Goal: Information Seeking & Learning: Find specific fact

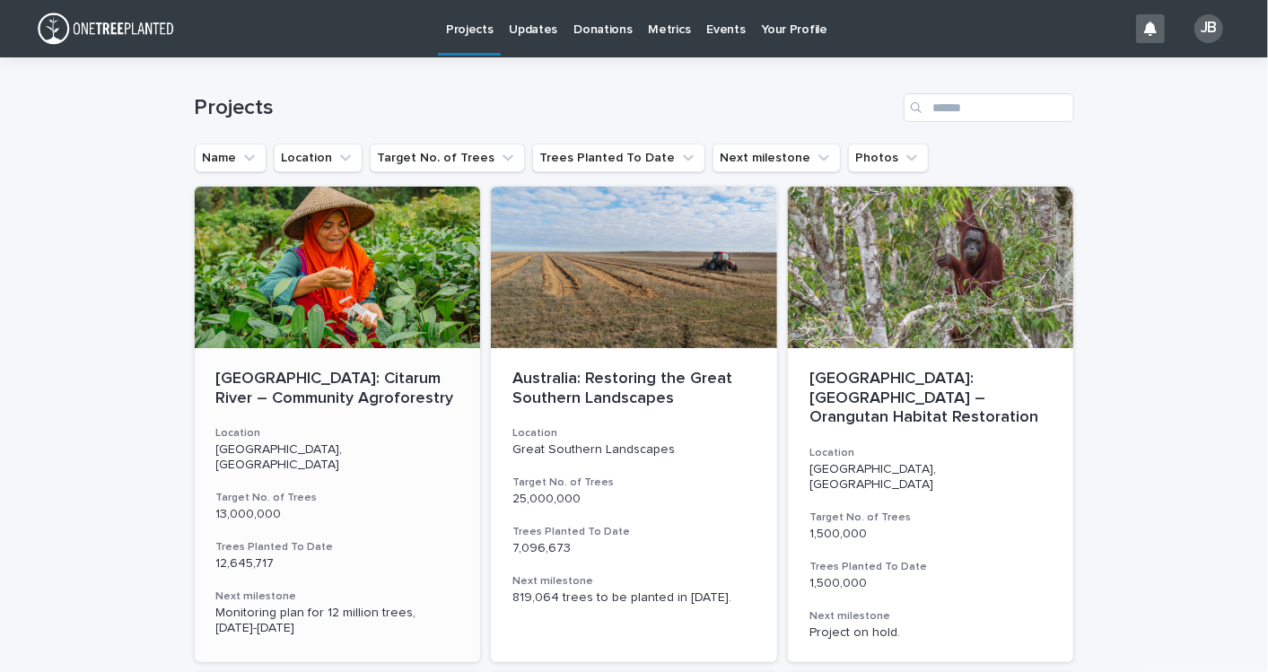
click at [328, 387] on p "[GEOGRAPHIC_DATA]: Citarum River – Community Agroforestry" at bounding box center [337, 389] width 243 height 39
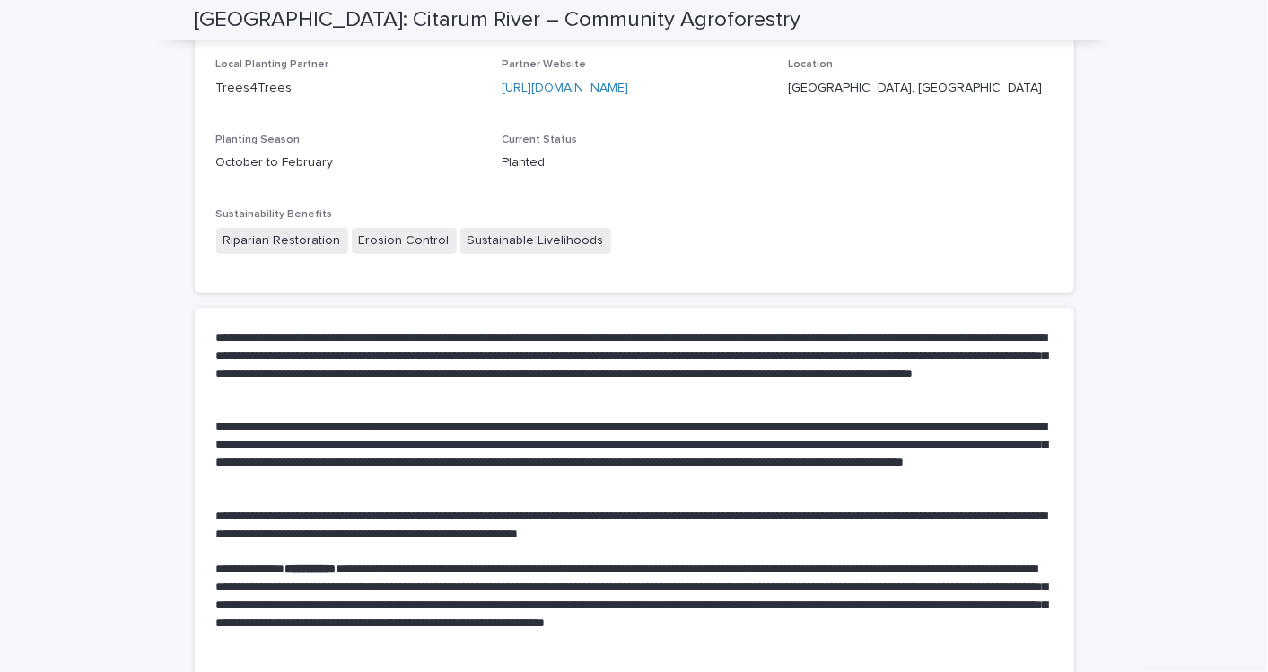
scroll to position [498, 0]
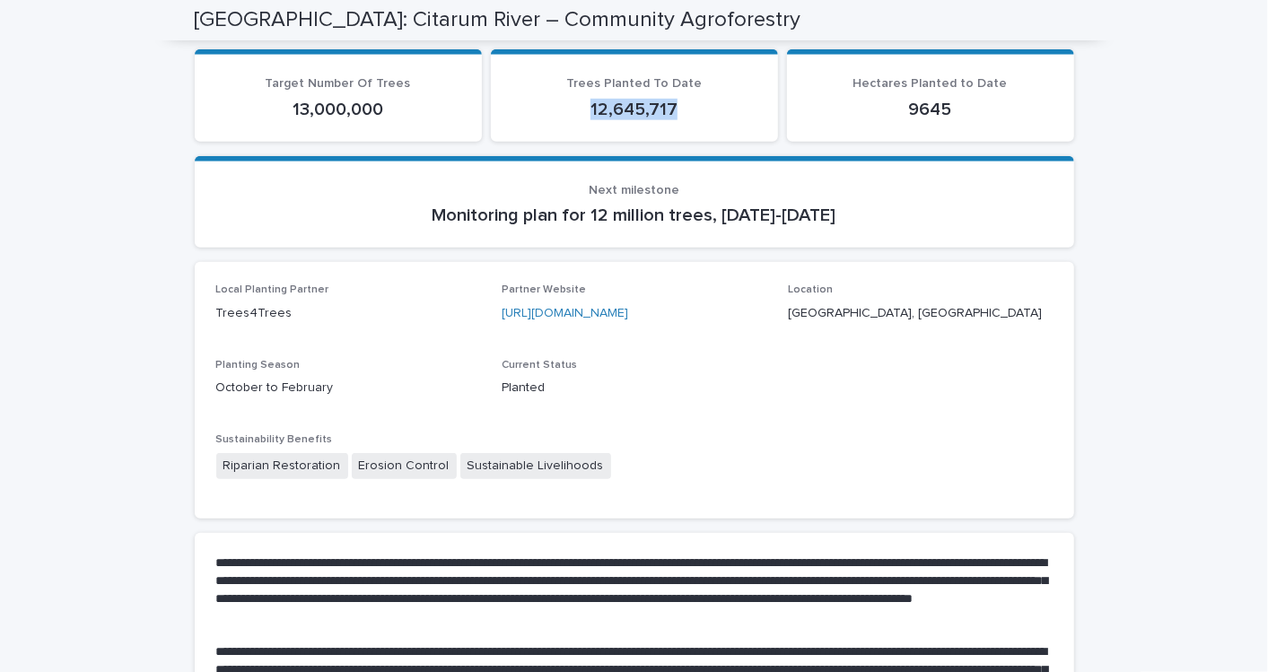
drag, startPoint x: 669, startPoint y: 104, endPoint x: 574, endPoint y: 105, distance: 95.2
click at [574, 105] on p "12,645,717" at bounding box center [635, 110] width 244 height 22
copy p "12,645,717"
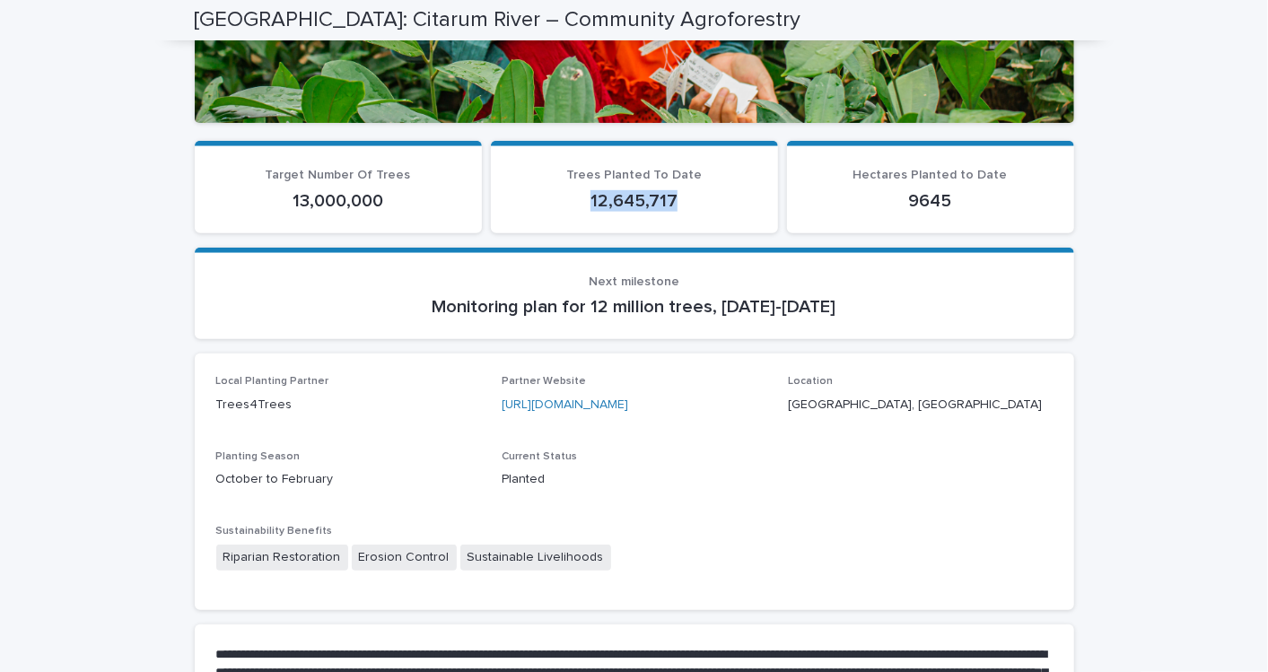
scroll to position [100, 0]
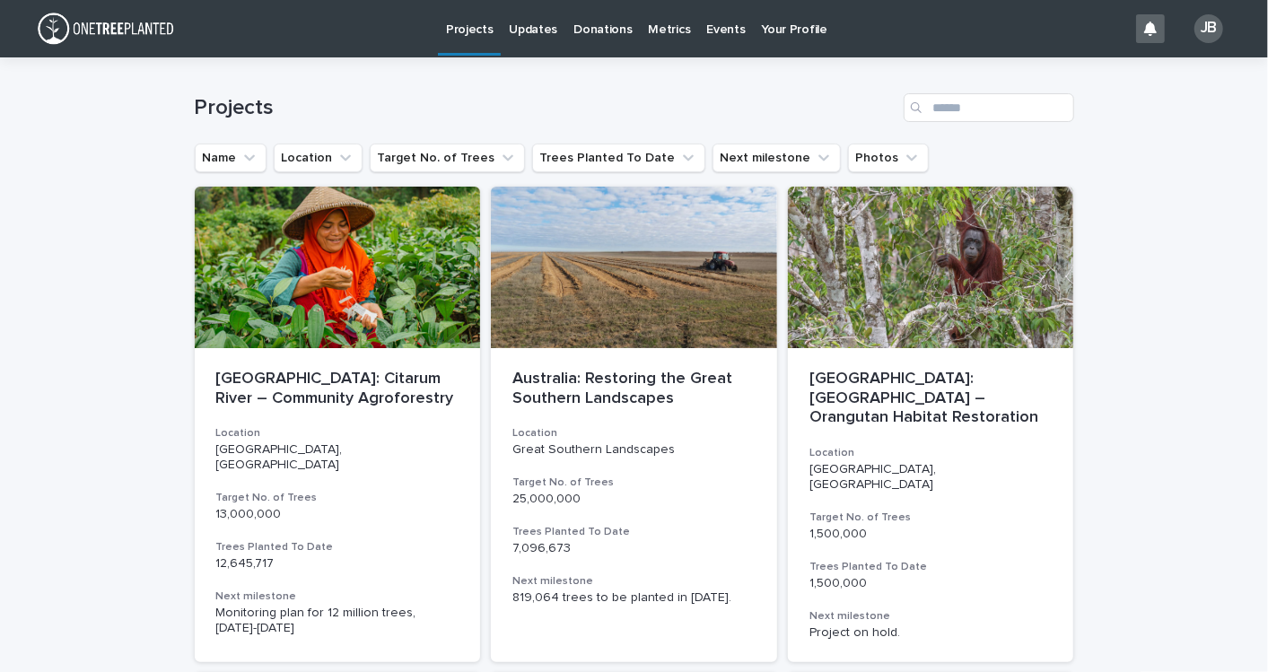
scroll to position [100, 0]
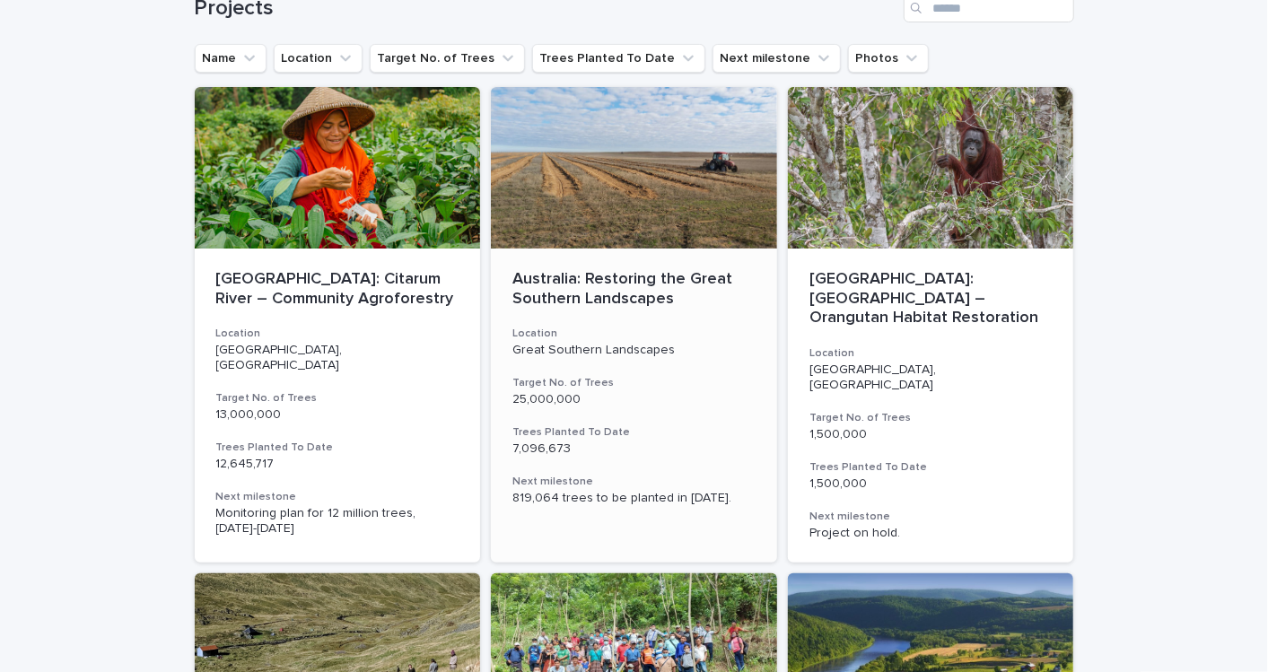
click at [559, 289] on p "Australia: Restoring the Great Southern Landscapes" at bounding box center [634, 289] width 243 height 39
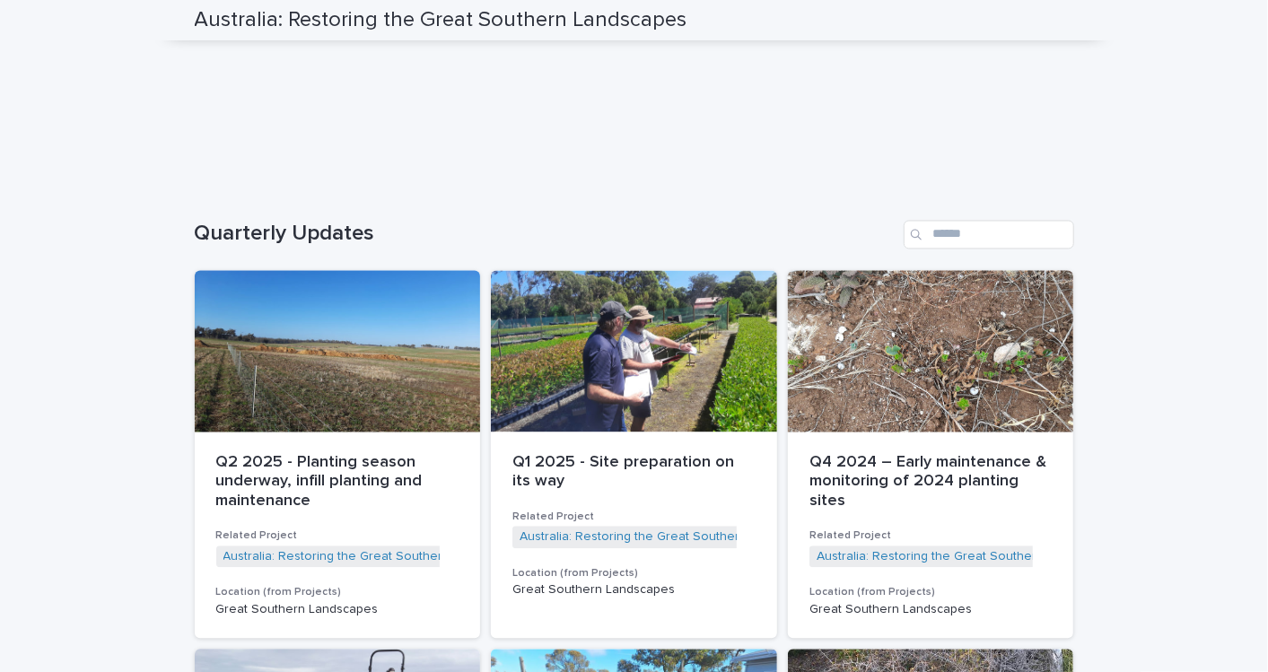
scroll to position [2094, 0]
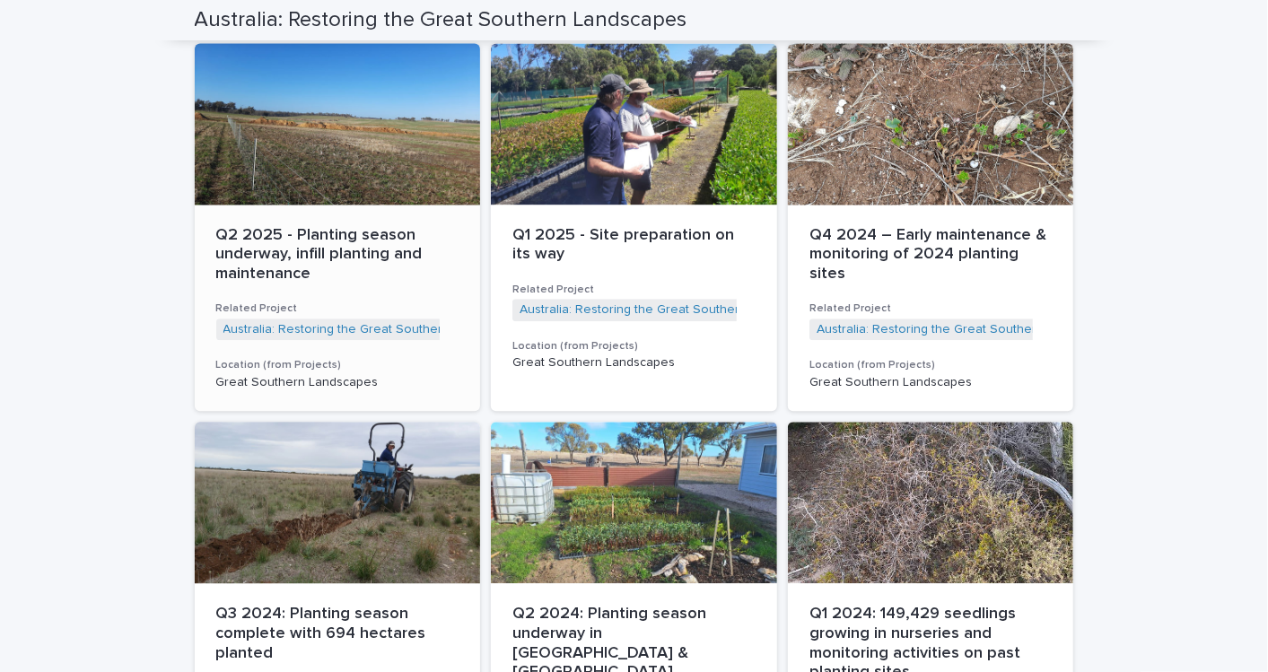
click at [261, 244] on p "Q2 2025 - Planting season underway, infill planting and maintenance" at bounding box center [337, 255] width 243 height 58
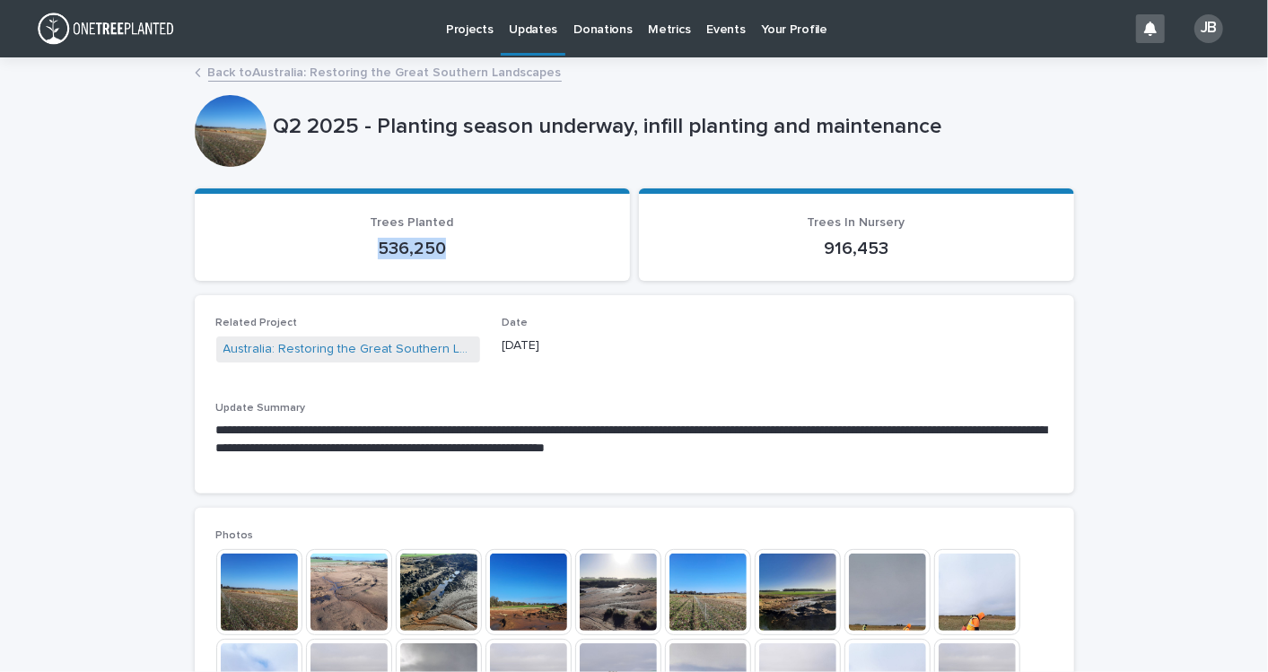
drag, startPoint x: 356, startPoint y: 248, endPoint x: 459, endPoint y: 256, distance: 102.7
click at [459, 256] on p "536,250" at bounding box center [412, 249] width 392 height 22
